Goal: Find specific page/section: Find specific page/section

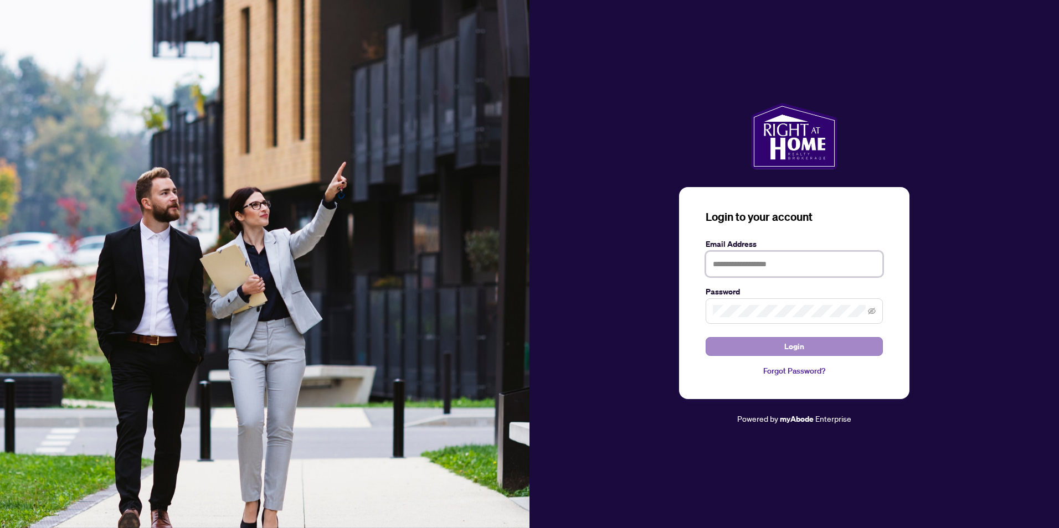
type input "**********"
click at [818, 354] on button "Login" at bounding box center [793, 346] width 177 height 19
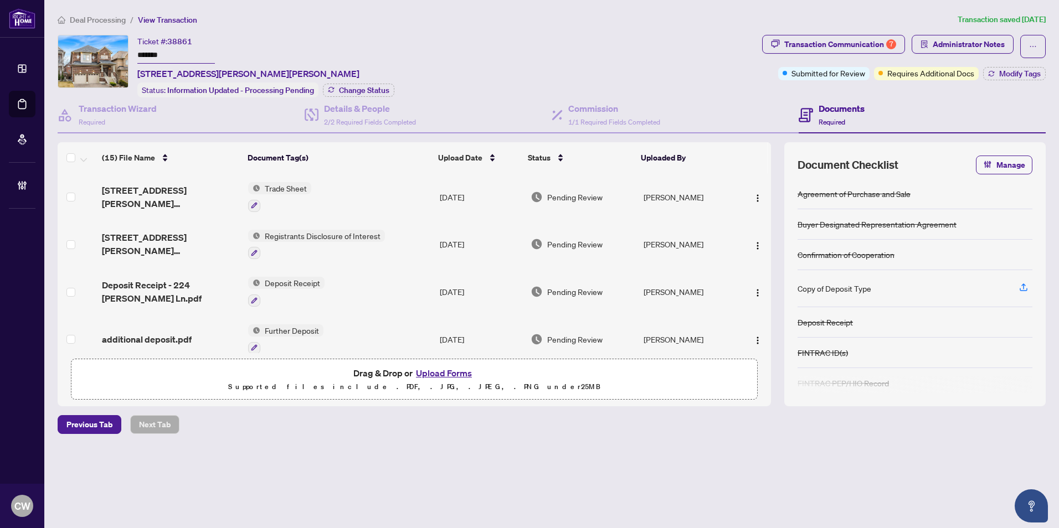
drag, startPoint x: 172, startPoint y: 58, endPoint x: 122, endPoint y: 54, distance: 50.5
click at [122, 54] on div "Ticket #: 38861 ******* [STREET_ADDRESS][PERSON_NAME][PERSON_NAME] Status: Info…" at bounding box center [408, 66] width 700 height 63
